Goal: Communication & Community: Ask a question

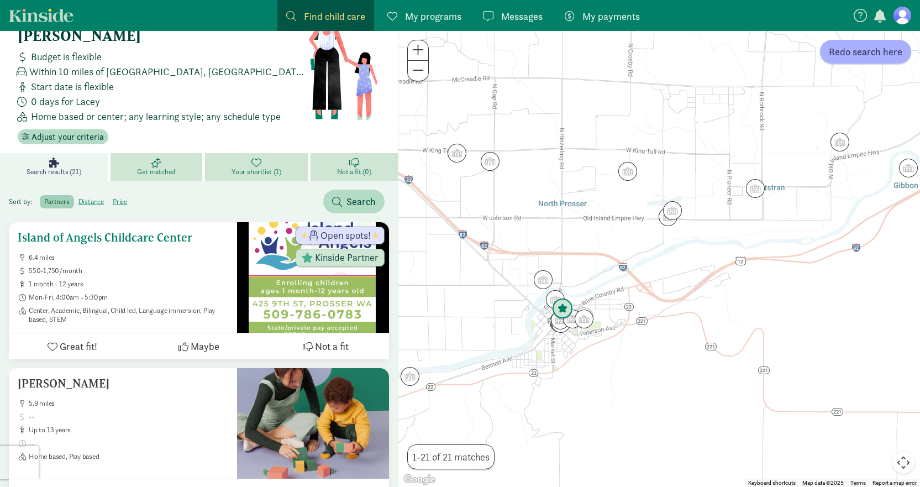
scroll to position [55, 0]
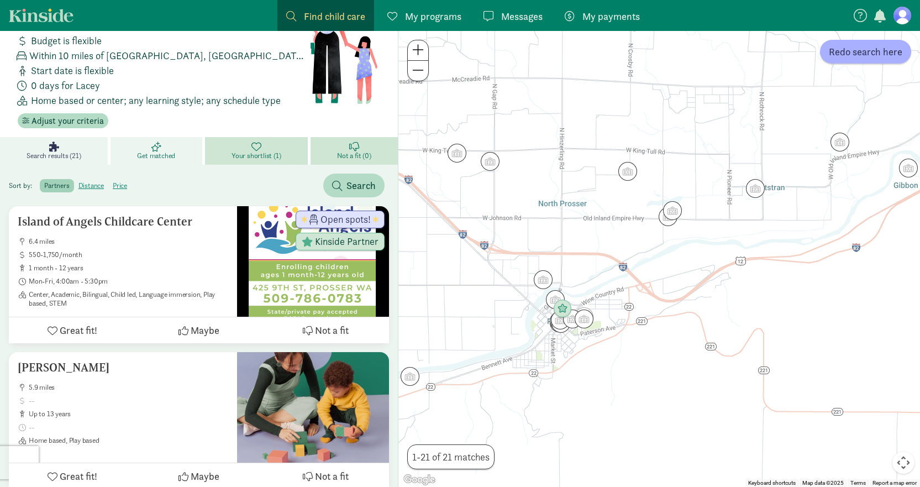
click at [159, 141] on icon at bounding box center [156, 146] width 10 height 10
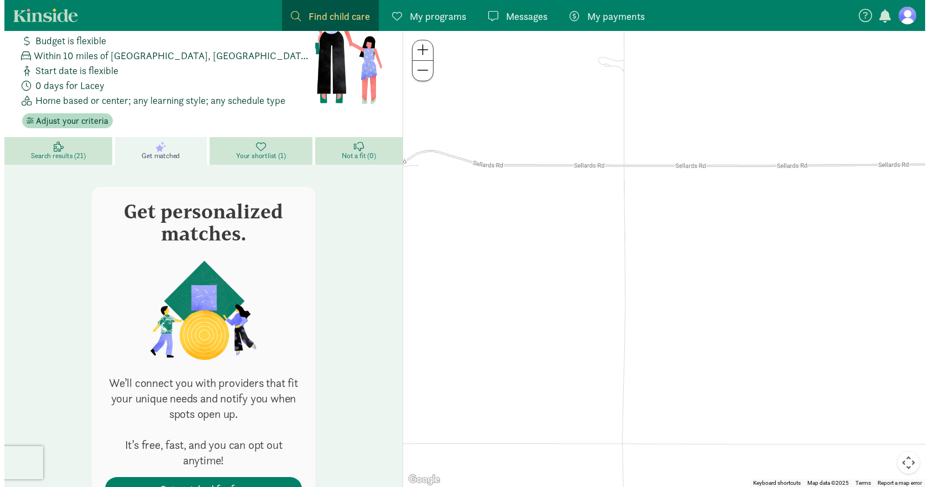
scroll to position [96, 0]
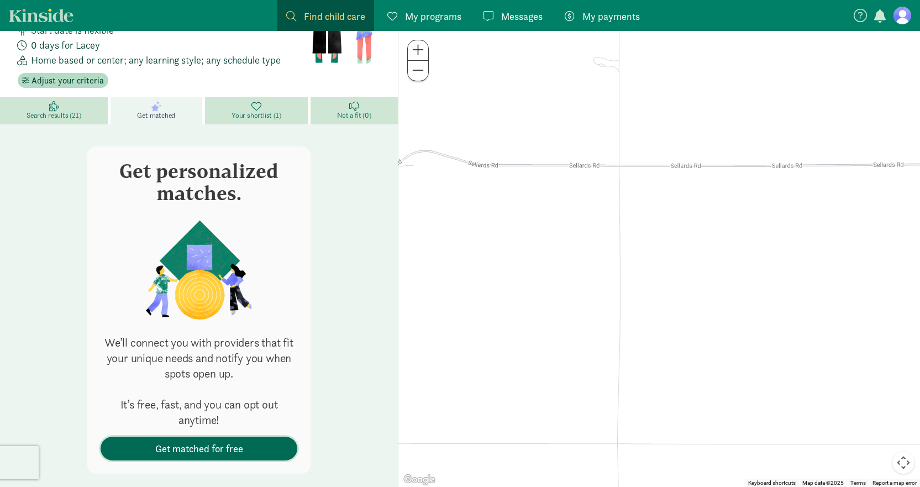
click at [211, 441] on span "Get matched for free" at bounding box center [199, 448] width 88 height 15
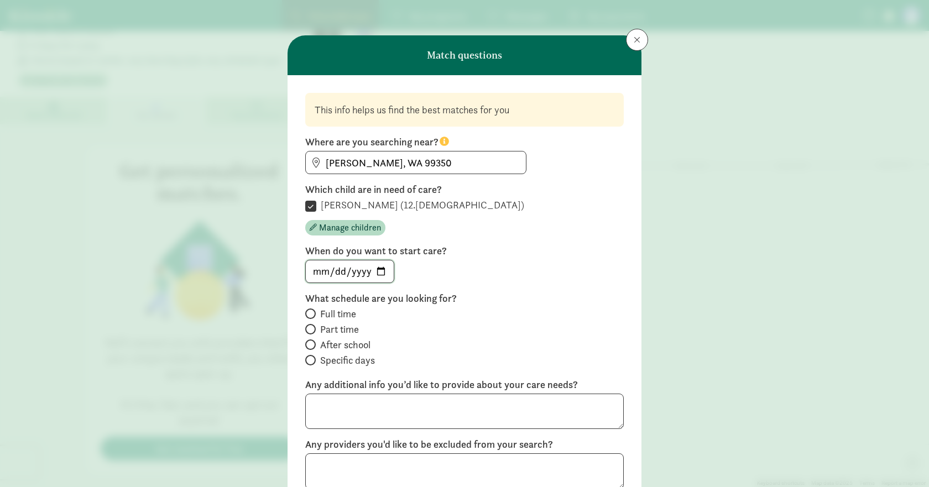
click at [376, 268] on input "date" at bounding box center [350, 271] width 88 height 22
type input "2025-09-15"
click at [306, 330] on input "Part time" at bounding box center [308, 329] width 7 height 7
radio input "true"
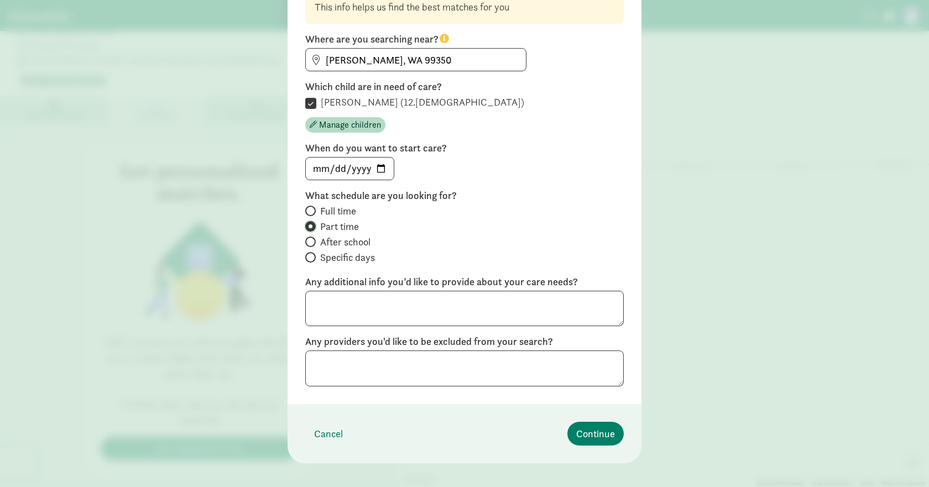
scroll to position [114, 0]
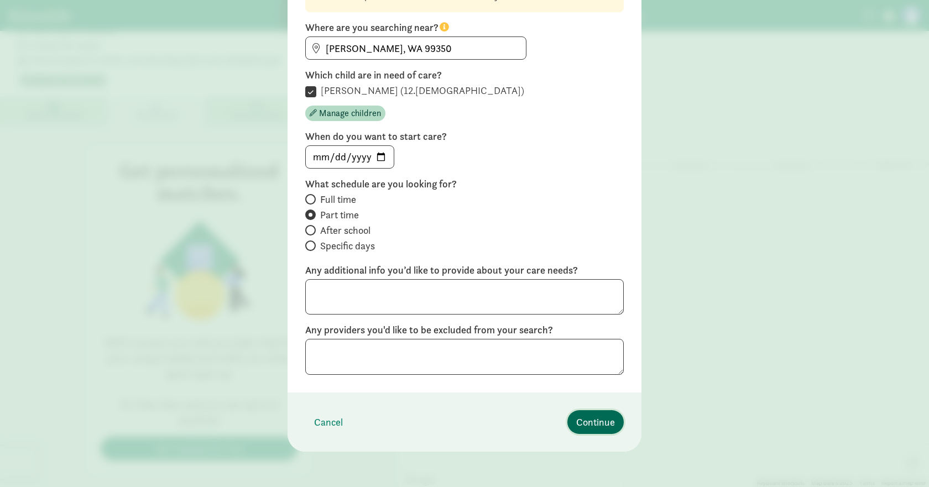
click at [590, 424] on span "Continue" at bounding box center [595, 422] width 39 height 15
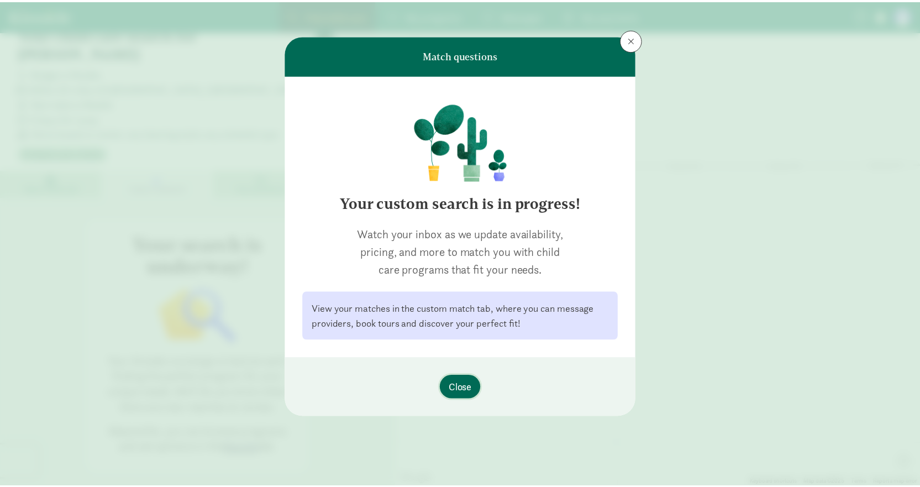
scroll to position [0, 0]
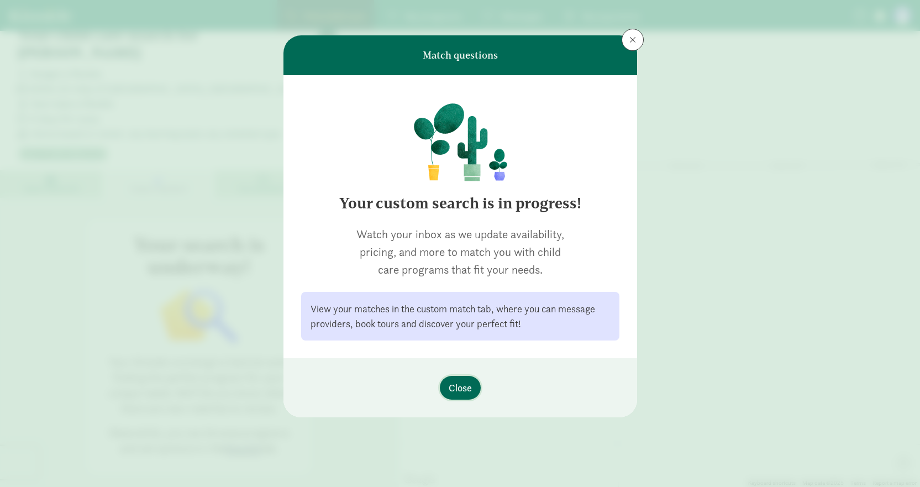
click at [469, 387] on span "Close" at bounding box center [460, 387] width 23 height 15
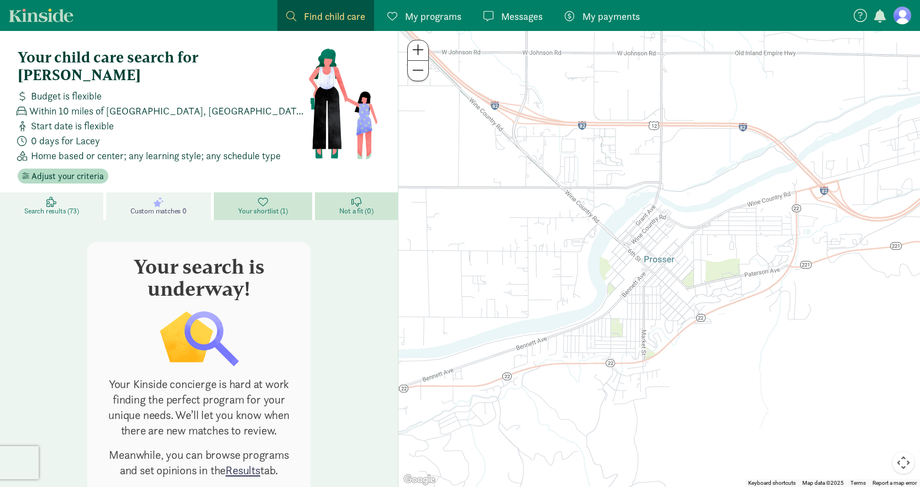
click at [46, 207] on span "Search results (73)" at bounding box center [51, 211] width 54 height 9
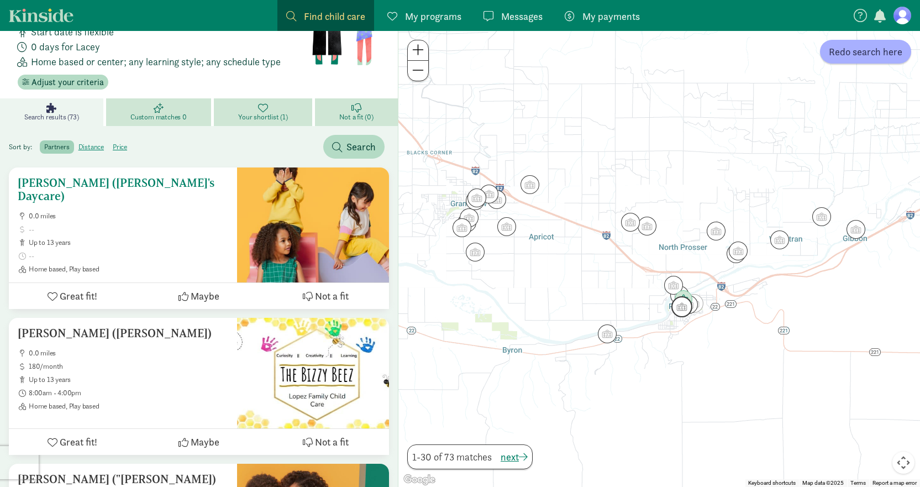
scroll to position [111, 0]
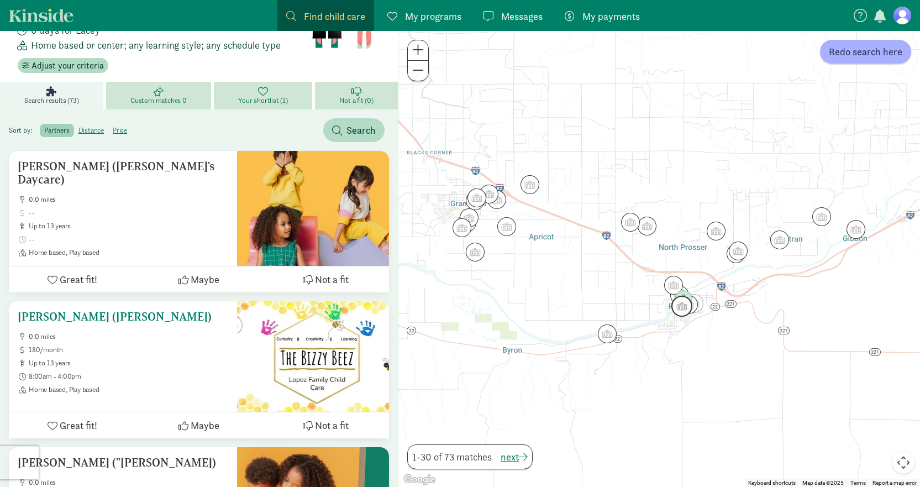
click at [131, 336] on ul "0.0 miles 180/month up to 13 years 8:00am - 4:00pm Home based, Play based" at bounding box center [123, 363] width 211 height 62
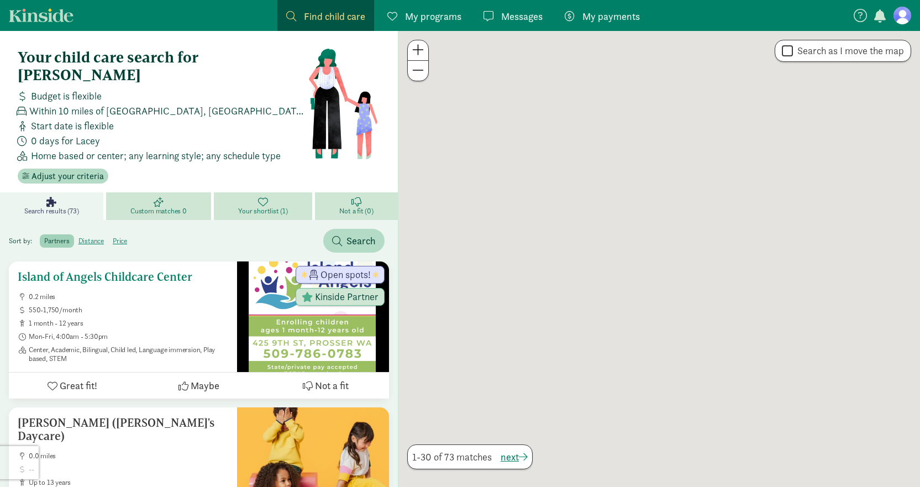
scroll to position [111, 0]
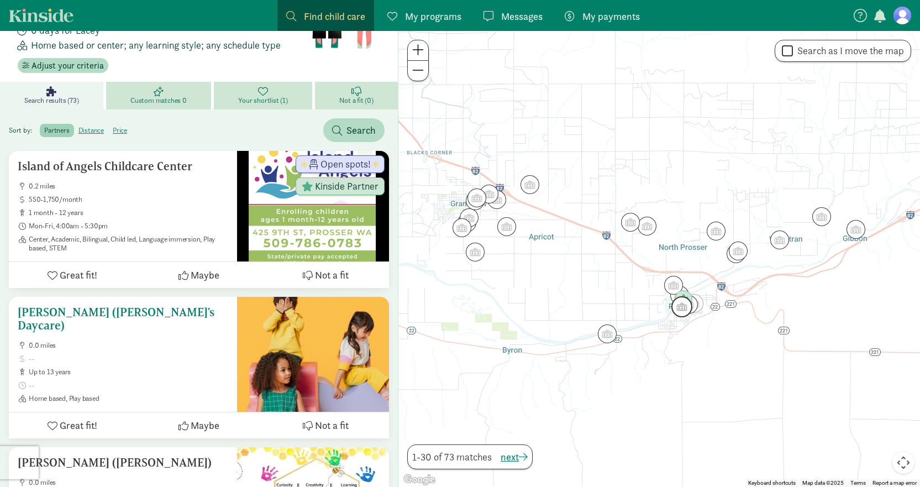
click at [157, 306] on h5 "[PERSON_NAME] ([PERSON_NAME]'s Daycare)" at bounding box center [123, 319] width 211 height 27
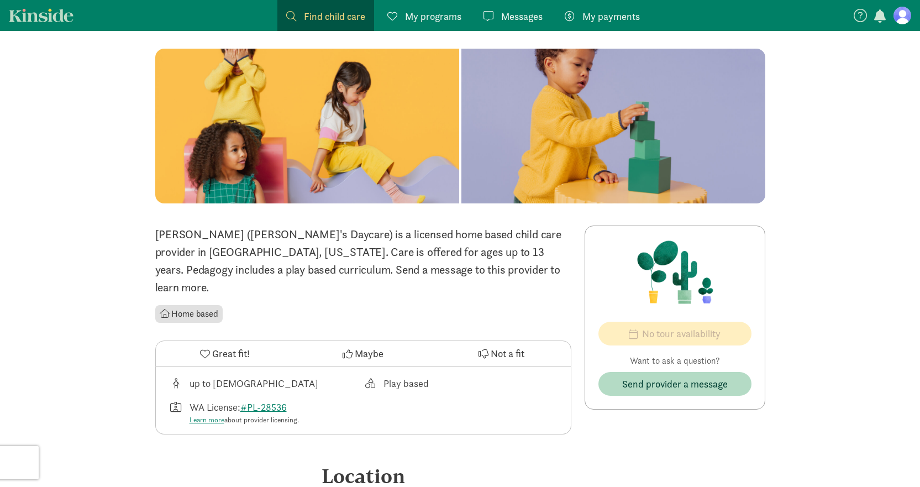
scroll to position [111, 0]
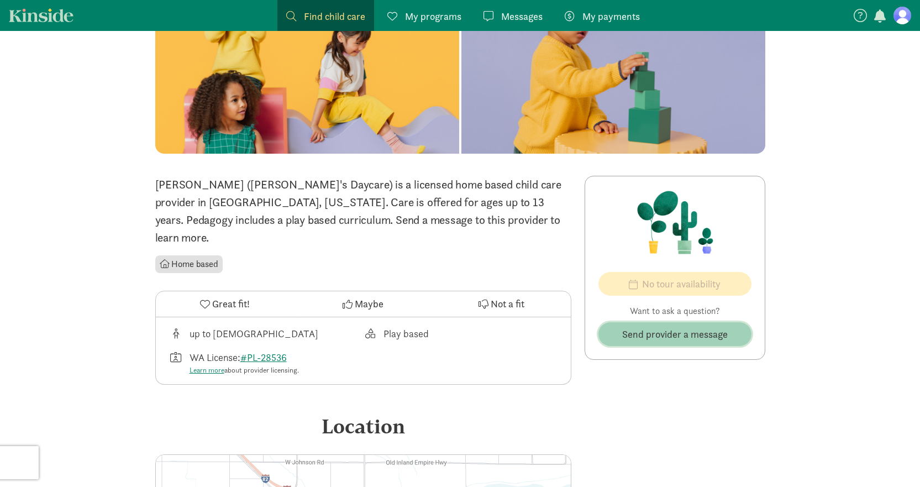
click at [670, 333] on span "Send provider a message" at bounding box center [675, 334] width 106 height 15
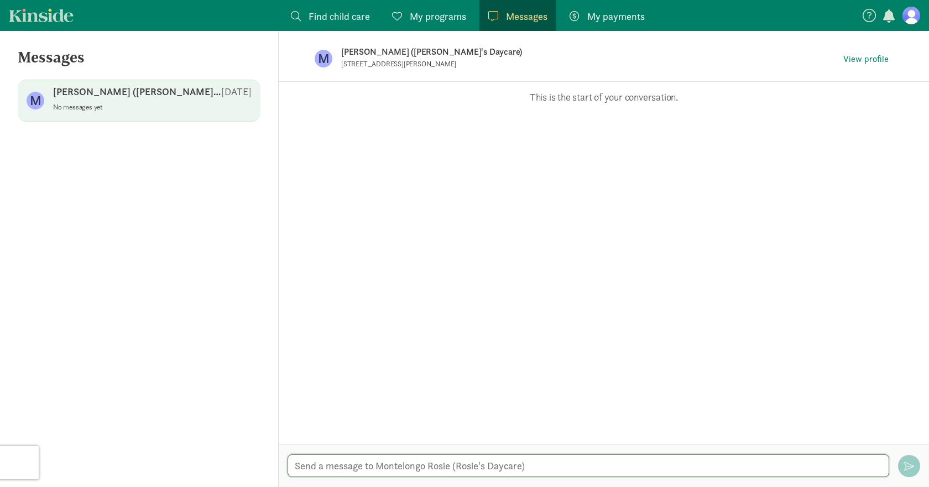
click at [537, 466] on textarea at bounding box center [587, 465] width 601 height 23
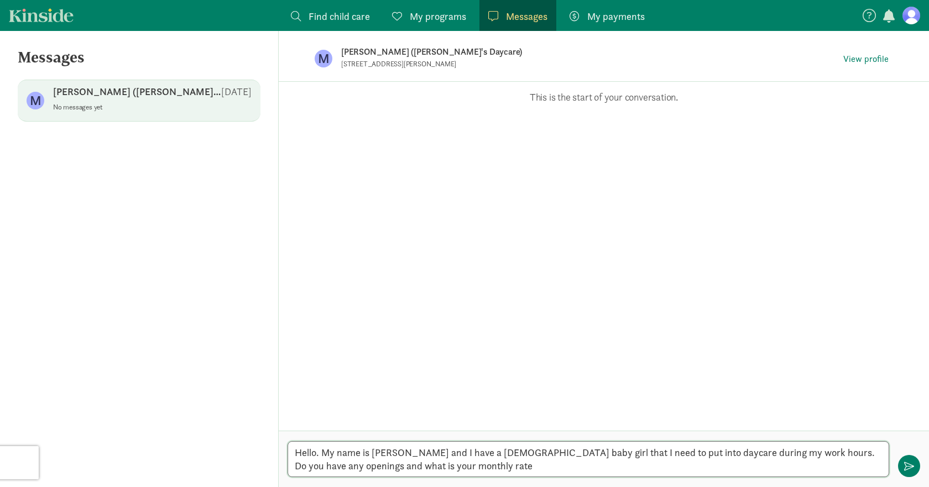
type textarea "Hello. My name is [PERSON_NAME] and I have a [DEMOGRAPHIC_DATA] baby girl that …"
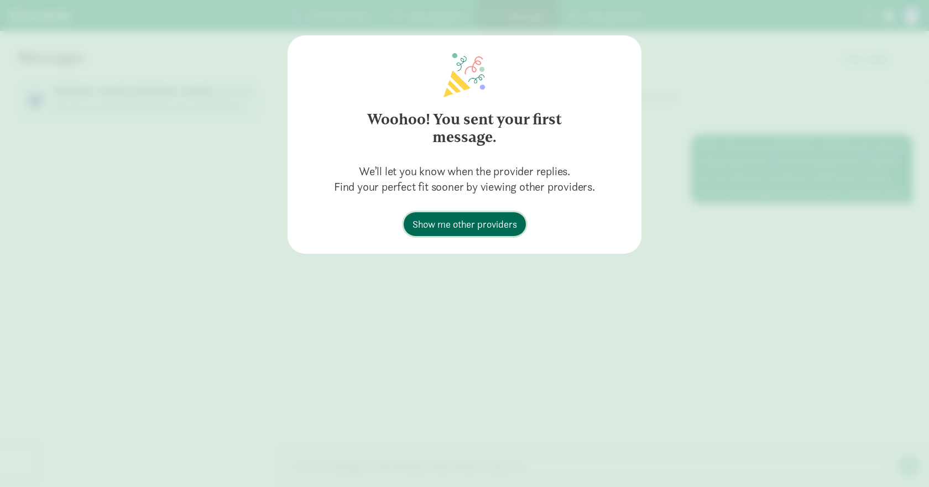
click at [481, 224] on span "Show me other providers" at bounding box center [464, 224] width 104 height 15
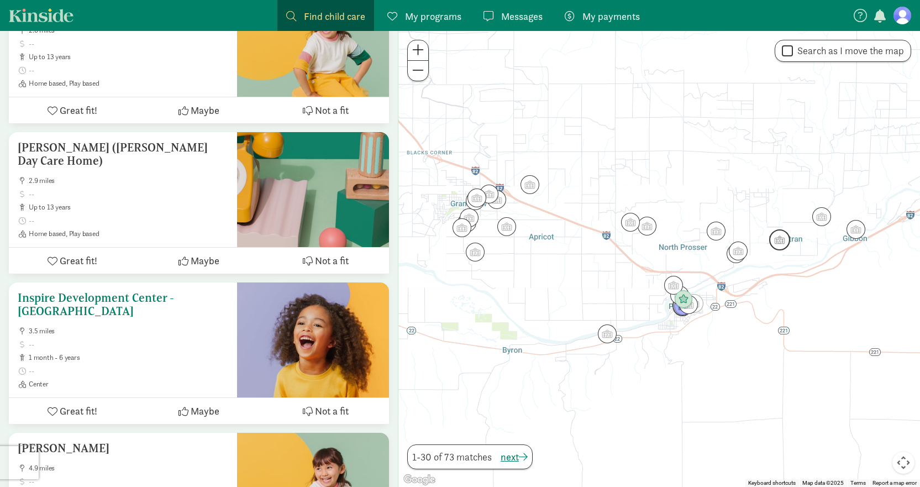
scroll to position [2543, 0]
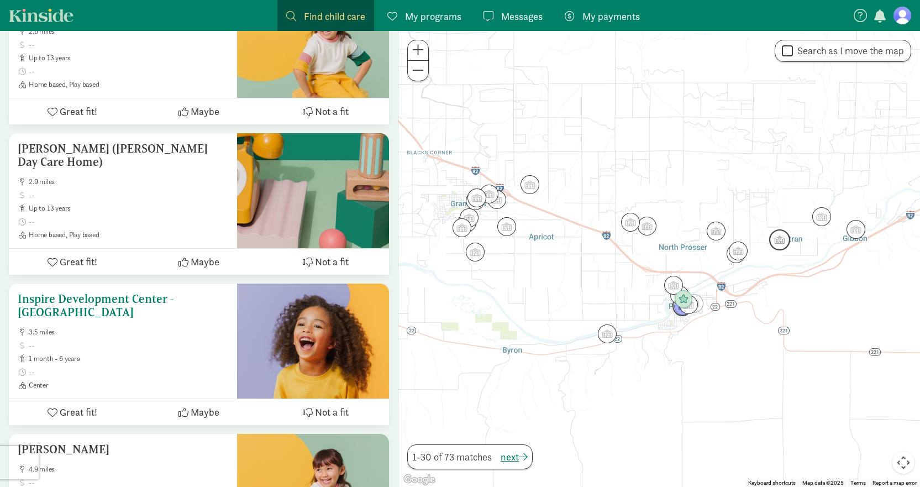
click at [129, 292] on h5 "Inspire Development Center - Whitstran" at bounding box center [123, 305] width 211 height 27
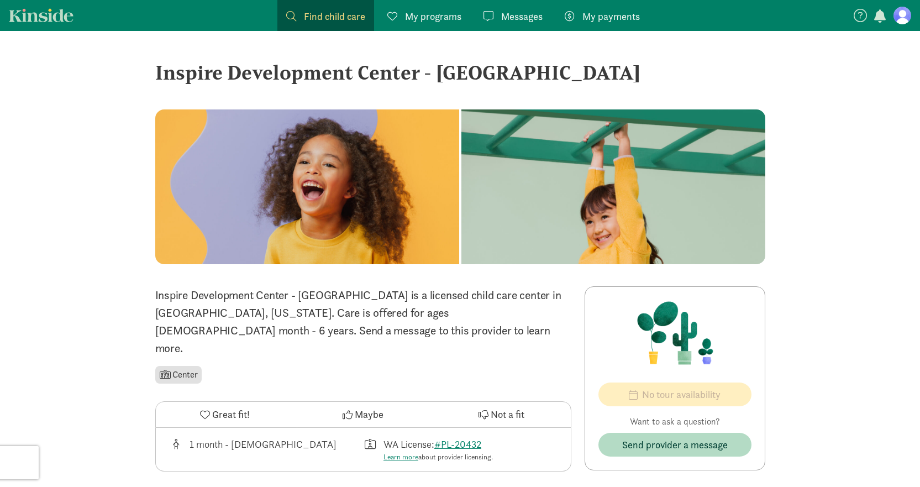
click at [514, 11] on span "Messages" at bounding box center [521, 16] width 41 height 15
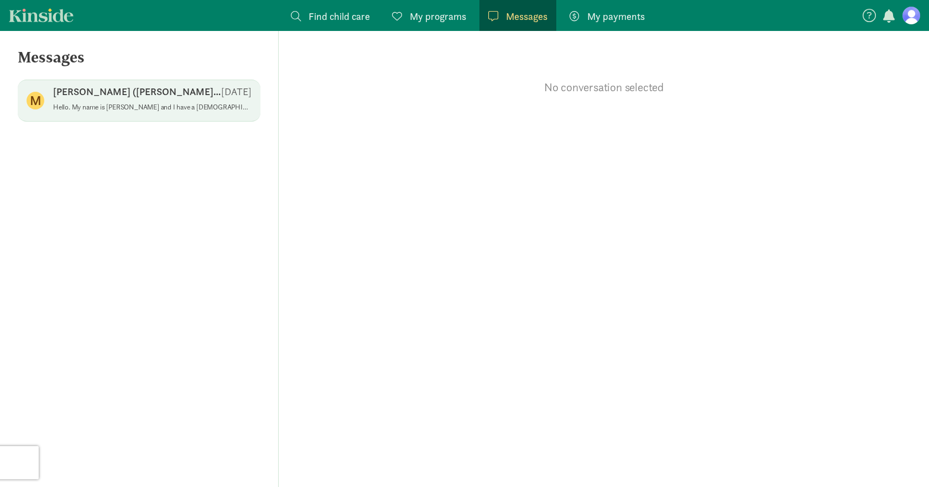
click at [113, 106] on p "Hello. My name is [PERSON_NAME] and I have a [DEMOGRAPHIC_DATA] baby girl that …" at bounding box center [152, 107] width 198 height 9
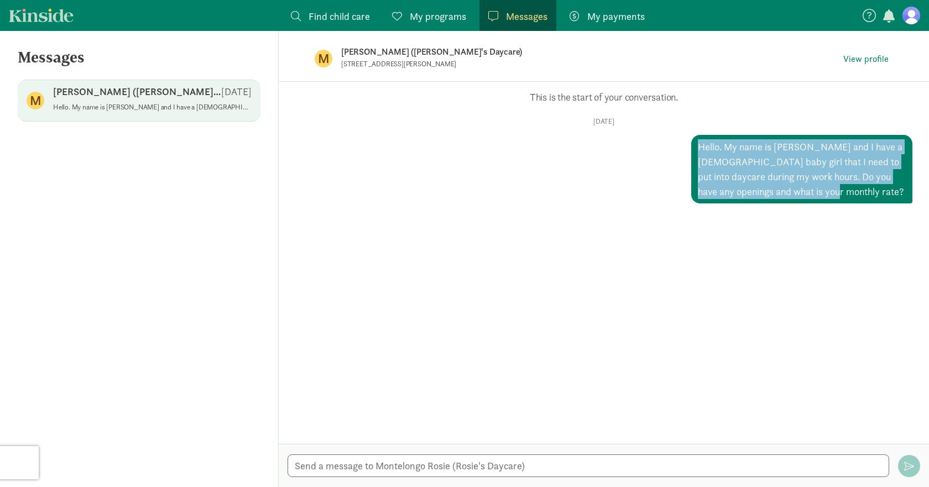
drag, startPoint x: 813, startPoint y: 195, endPoint x: 691, endPoint y: 142, distance: 132.5
click at [691, 142] on div "Hello. My name is [PERSON_NAME] and I have a [DEMOGRAPHIC_DATA] baby girl that …" at bounding box center [801, 169] width 221 height 69
copy div "Hello. My name is [PERSON_NAME] and I have a [DEMOGRAPHIC_DATA] baby girl that …"
click at [861, 59] on span "View profile" at bounding box center [865, 59] width 45 height 13
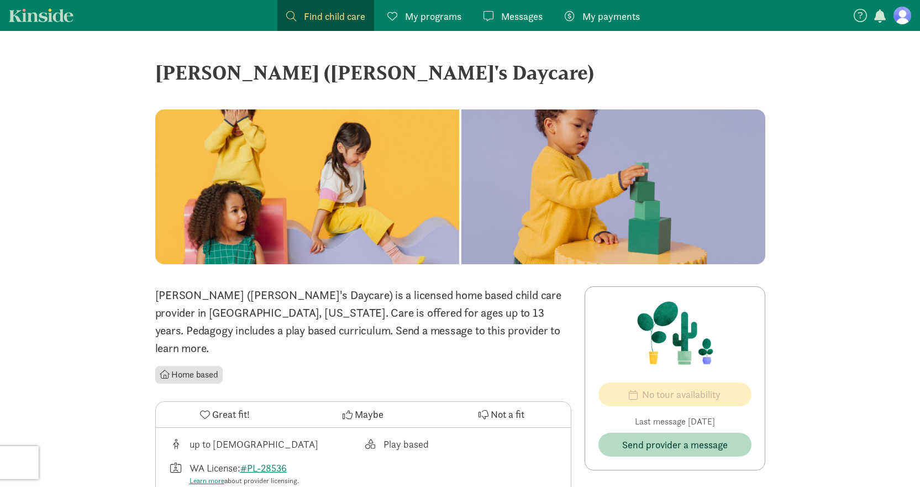
click at [358, 17] on span "Find child care" at bounding box center [334, 16] width 61 height 15
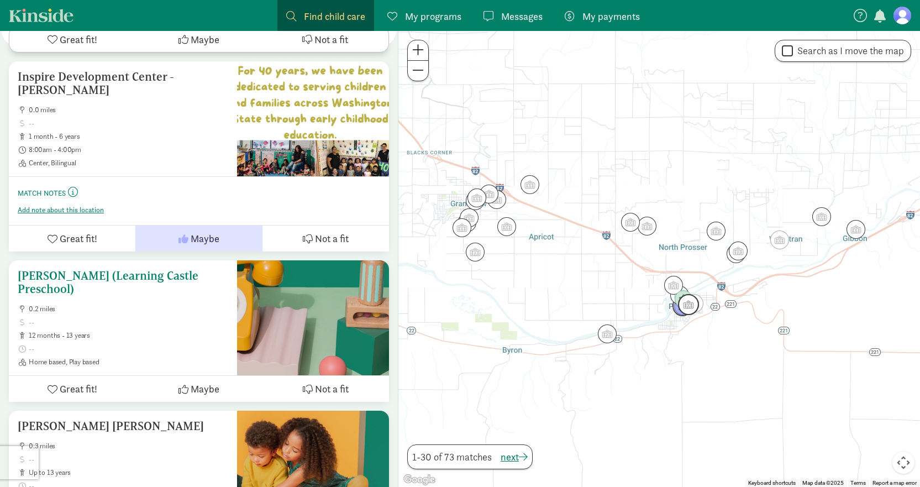
scroll to position [1105, 0]
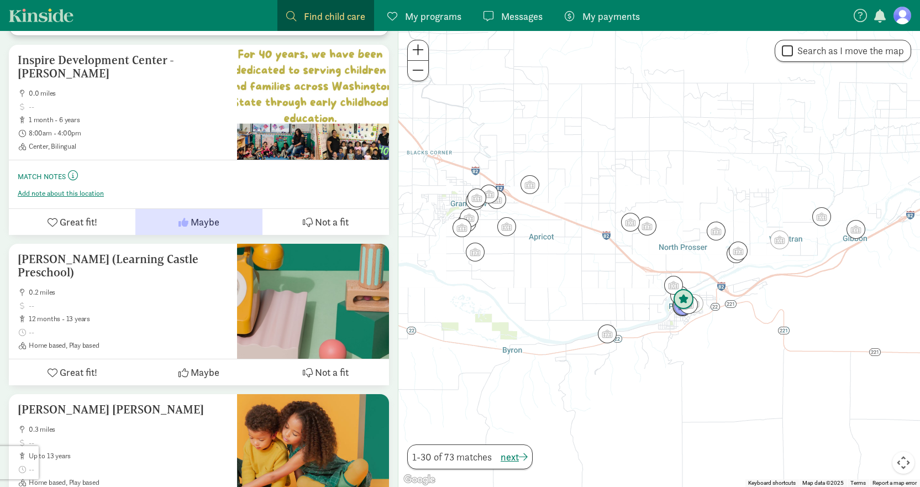
click at [680, 298] on img "Click to see details" at bounding box center [683, 299] width 21 height 21
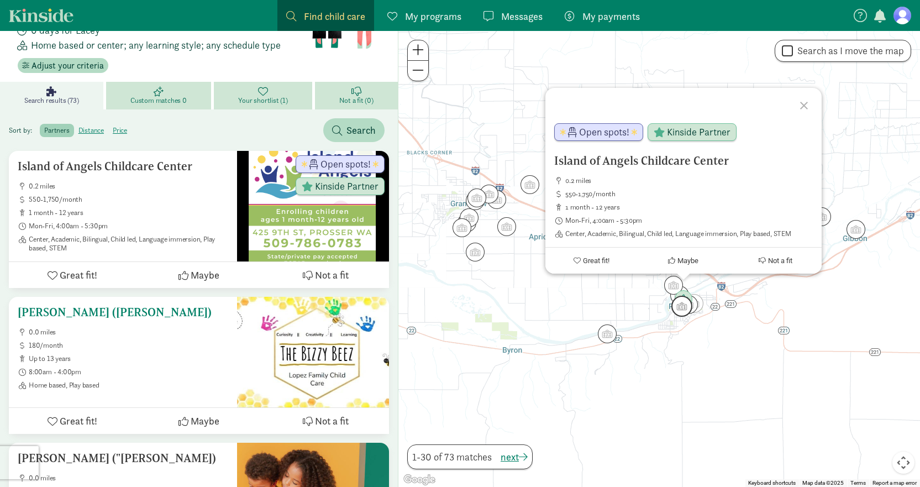
scroll to position [55, 0]
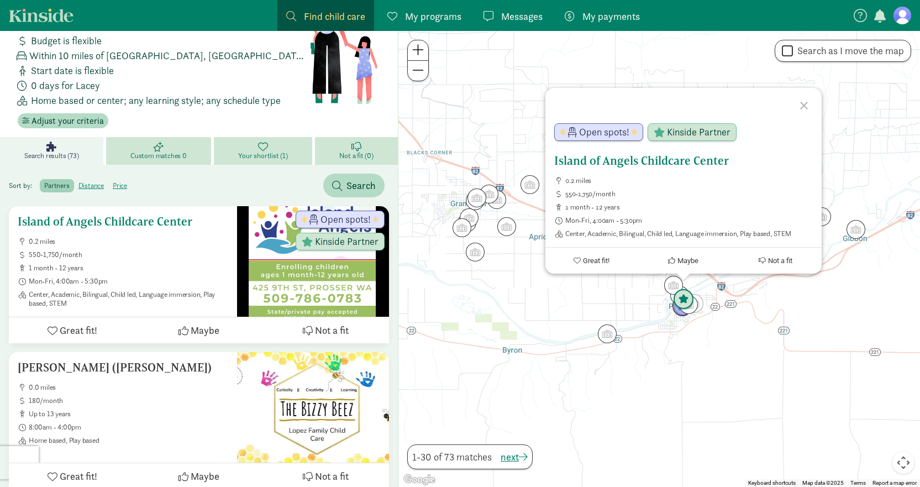
click at [158, 215] on h5 "Island of Angels Childcare Center" at bounding box center [123, 221] width 211 height 13
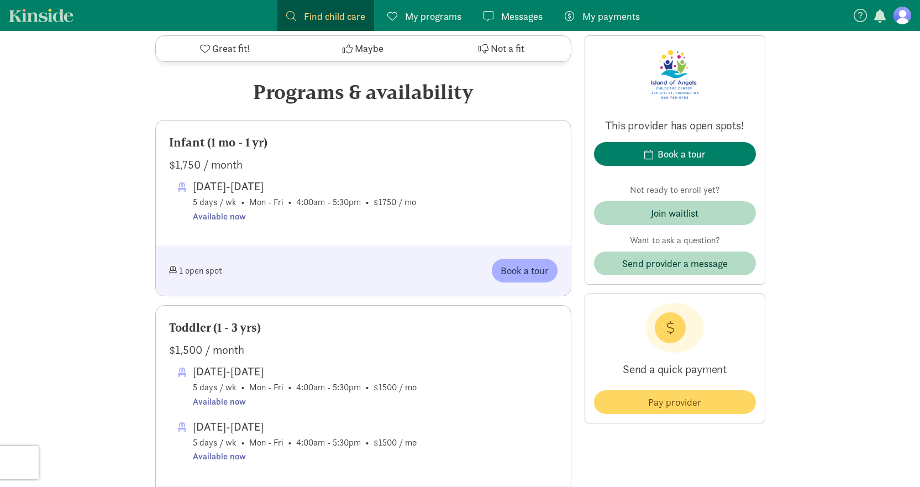
scroll to position [553, 0]
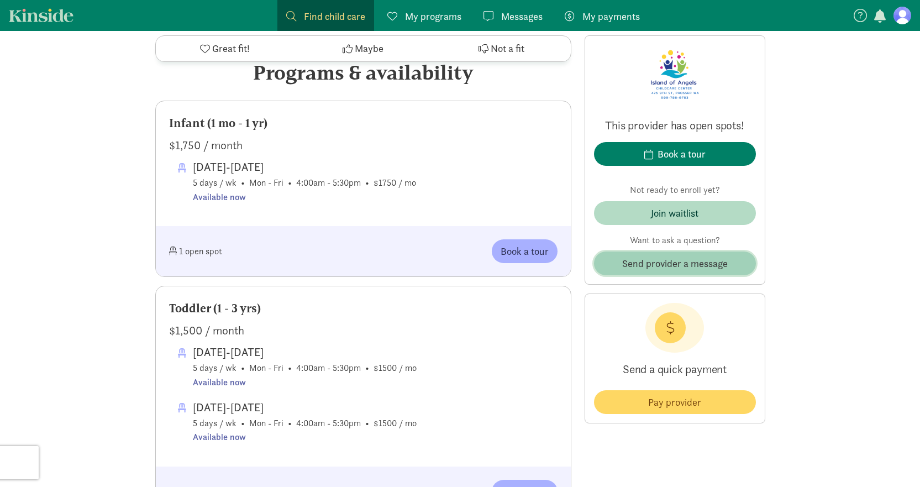
click at [662, 261] on span "Send provider a message" at bounding box center [675, 263] width 106 height 15
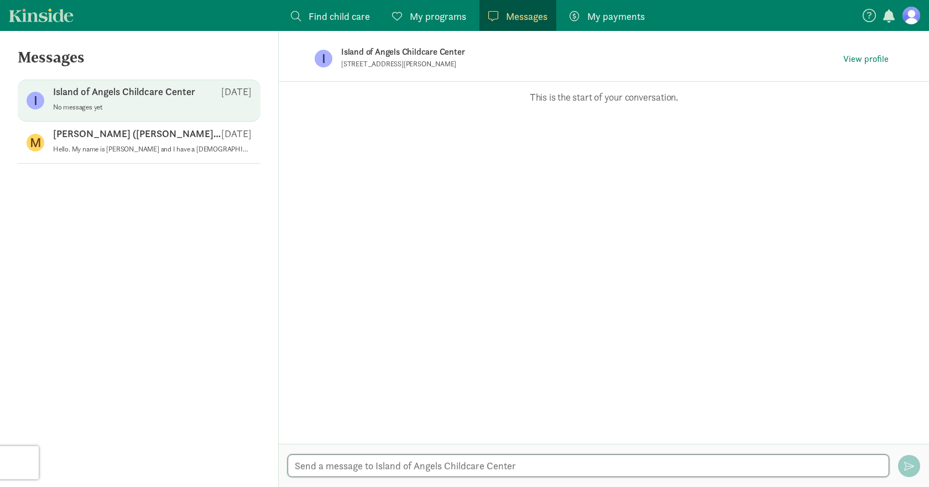
click at [425, 465] on textarea at bounding box center [587, 465] width 601 height 23
paste textarea "Hello. My name is [PERSON_NAME] and I have a [DEMOGRAPHIC_DATA] baby girl that …"
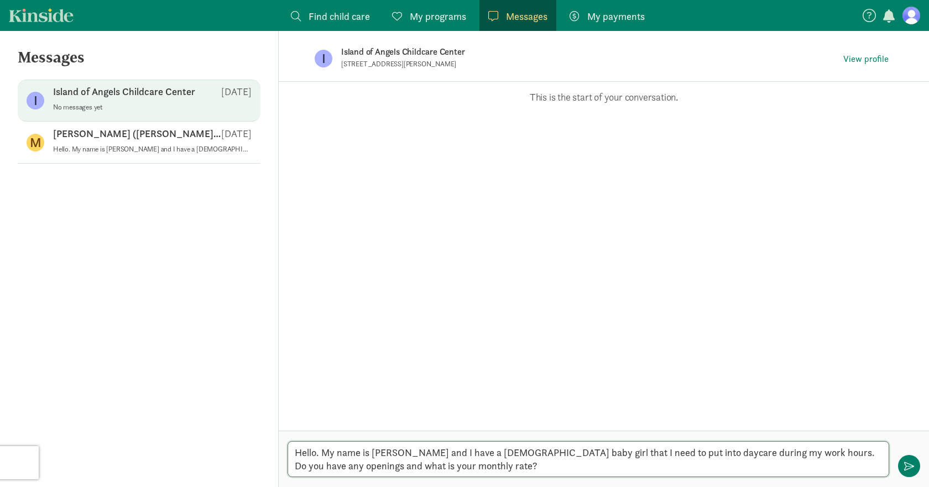
click at [763, 449] on textarea "Hello. My name is [PERSON_NAME] and I have a [DEMOGRAPHIC_DATA] baby girl that …" at bounding box center [587, 459] width 601 height 36
drag, startPoint x: 552, startPoint y: 465, endPoint x: 465, endPoint y: 465, distance: 86.8
click at [465, 465] on textarea "Hello. My name is [PERSON_NAME] and I have a [DEMOGRAPHIC_DATA] baby girl that …" at bounding box center [587, 459] width 601 height 36
click at [877, 457] on textarea "Hello. My name is [PERSON_NAME] and I have a [DEMOGRAPHIC_DATA] baby girl that …" at bounding box center [587, 459] width 601 height 36
type textarea "Hello. My name is [PERSON_NAME] and I have a [DEMOGRAPHIC_DATA] baby girl that …"
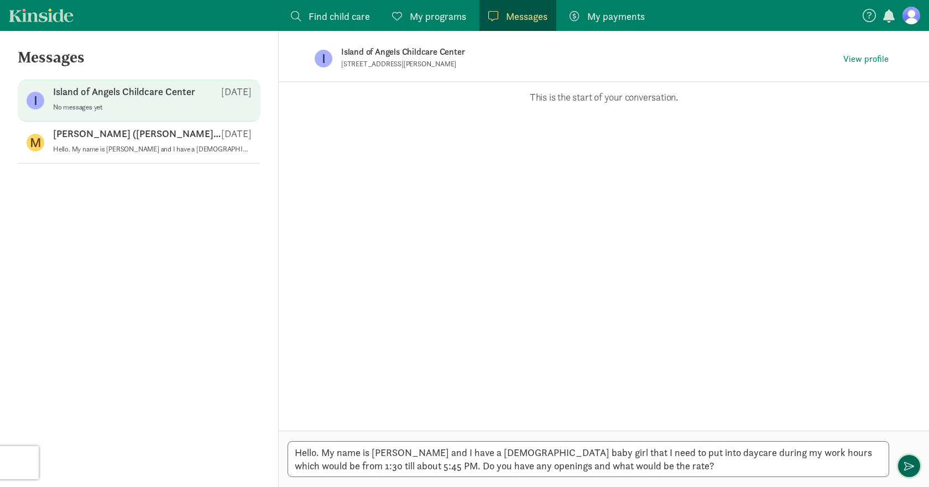
click at [904, 464] on span "button" at bounding box center [909, 466] width 10 height 10
